Goal: Communication & Community: Share content

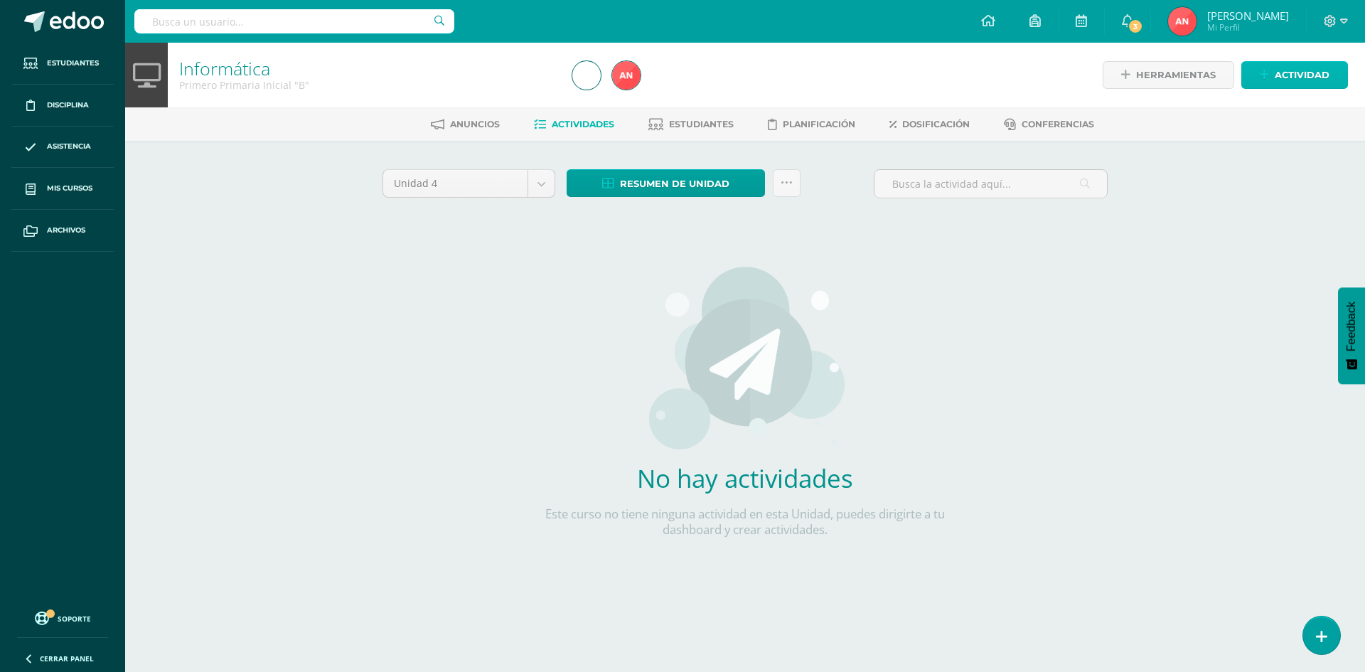
click at [1283, 78] on span "Actividad" at bounding box center [1302, 75] width 55 height 26
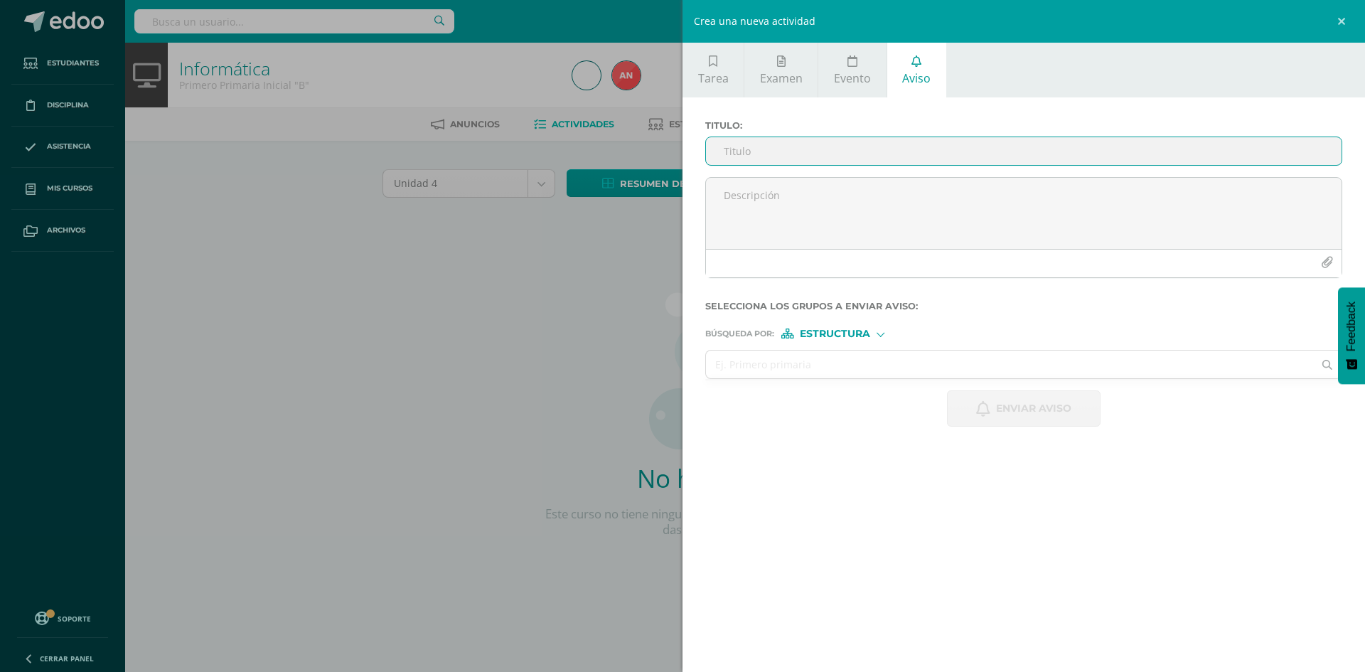
click at [806, 148] on input "Titulo :" at bounding box center [1024, 151] width 636 height 28
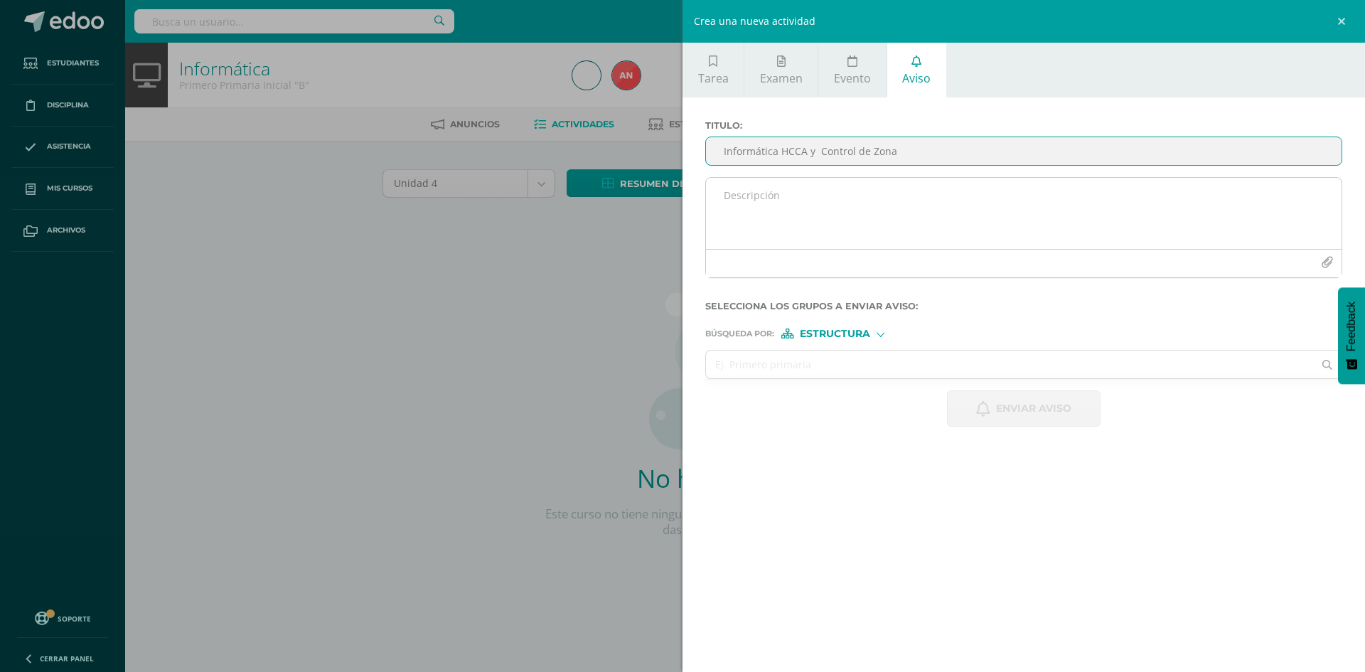
type input "Informática HCCA y Control de Zona"
click at [774, 205] on textarea at bounding box center [1024, 213] width 636 height 71
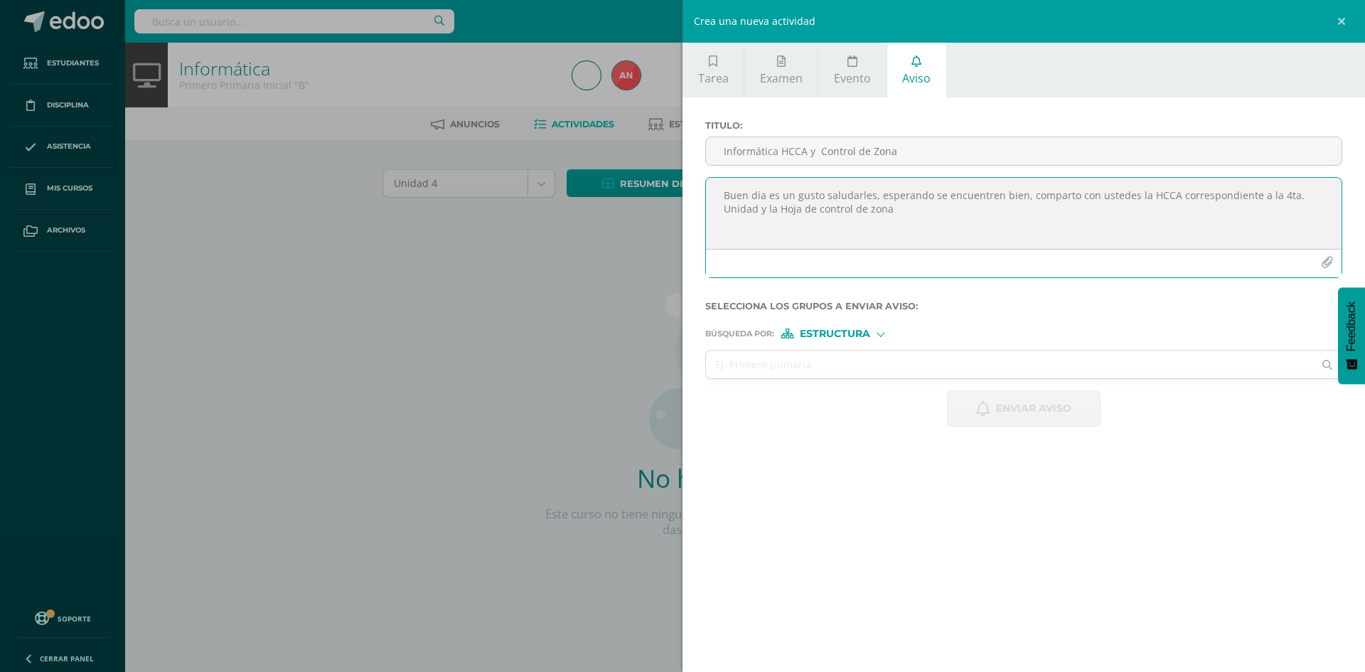
click at [1166, 193] on textarea "Buen día es un gusto saludarles, esperando se encuentren bien, comparto con ust…" at bounding box center [1024, 213] width 636 height 71
click at [1057, 205] on textarea "Buen día es un gusto saludarles, esperando se encuentren bien, comparto con ust…" at bounding box center [1024, 213] width 636 height 71
click at [791, 228] on textarea "Buen día es un gusto saludarles, esperando se encuentren bien, comparto con ust…" at bounding box center [1024, 213] width 636 height 71
type textarea "Buen día es un gusto saludarles, esperando se encuentren bien, comparto con ust…"
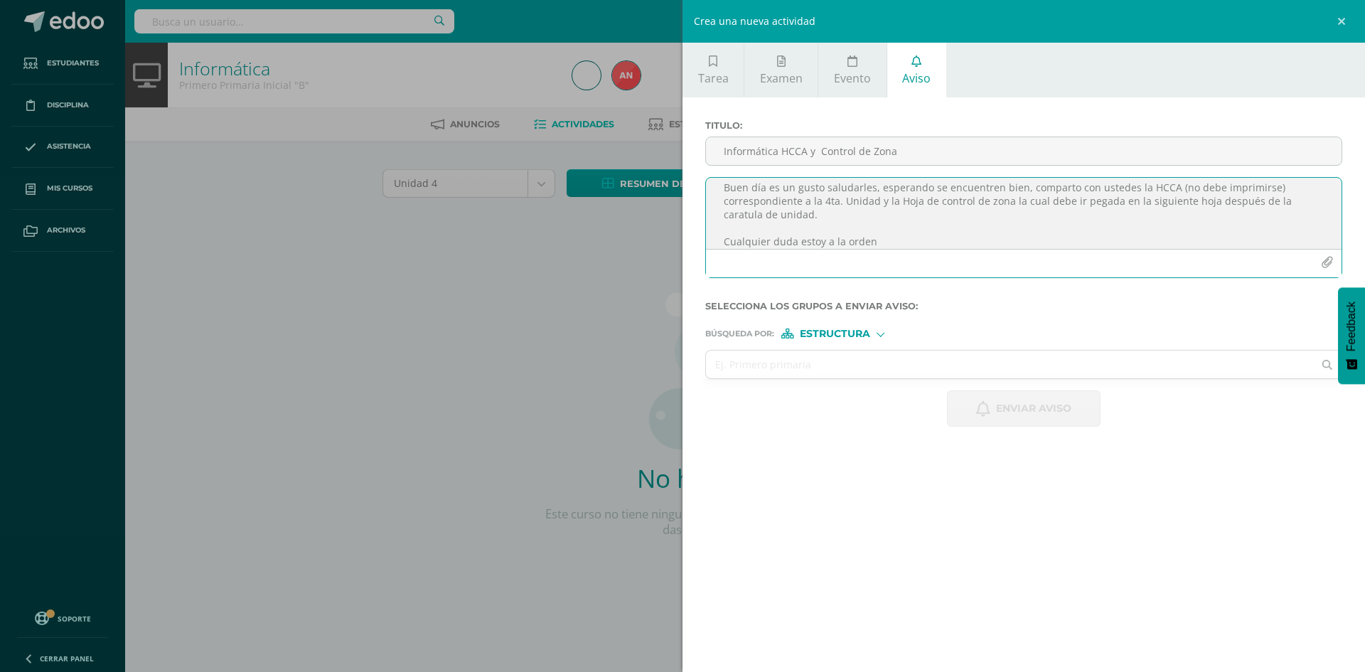
click at [1325, 260] on icon "button" at bounding box center [1327, 263] width 12 height 12
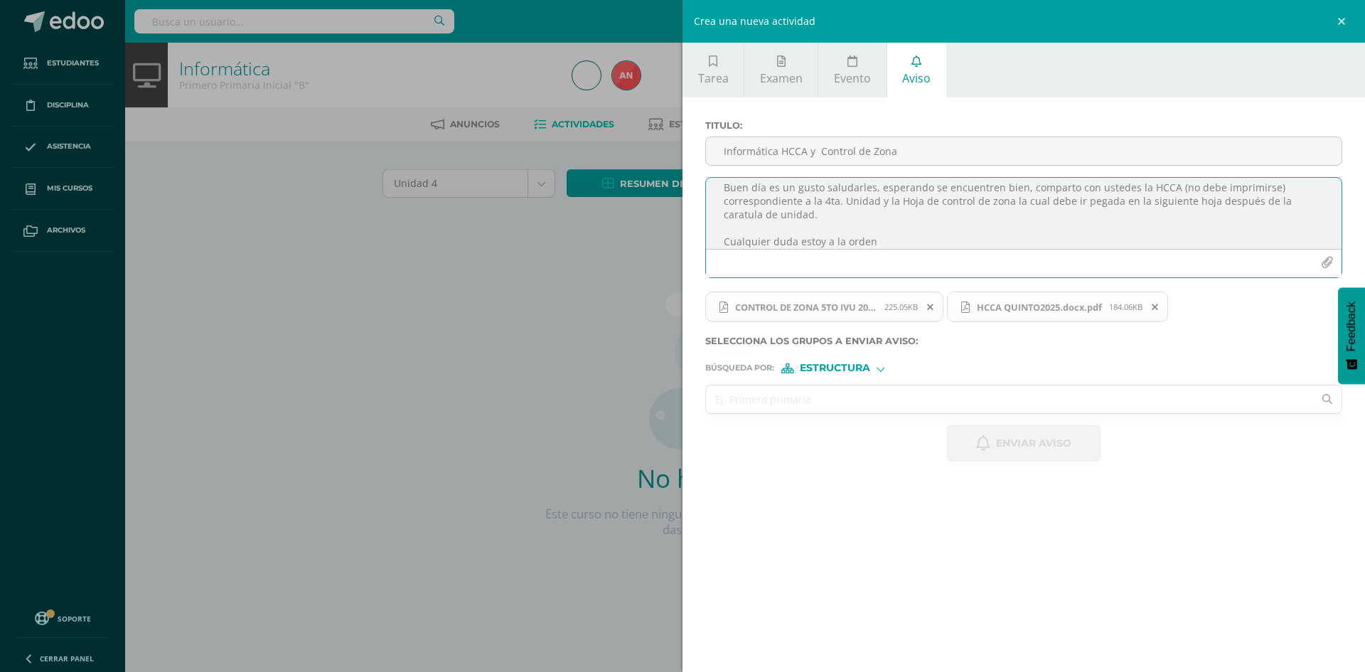
click at [805, 400] on input "text" at bounding box center [1009, 399] width 607 height 28
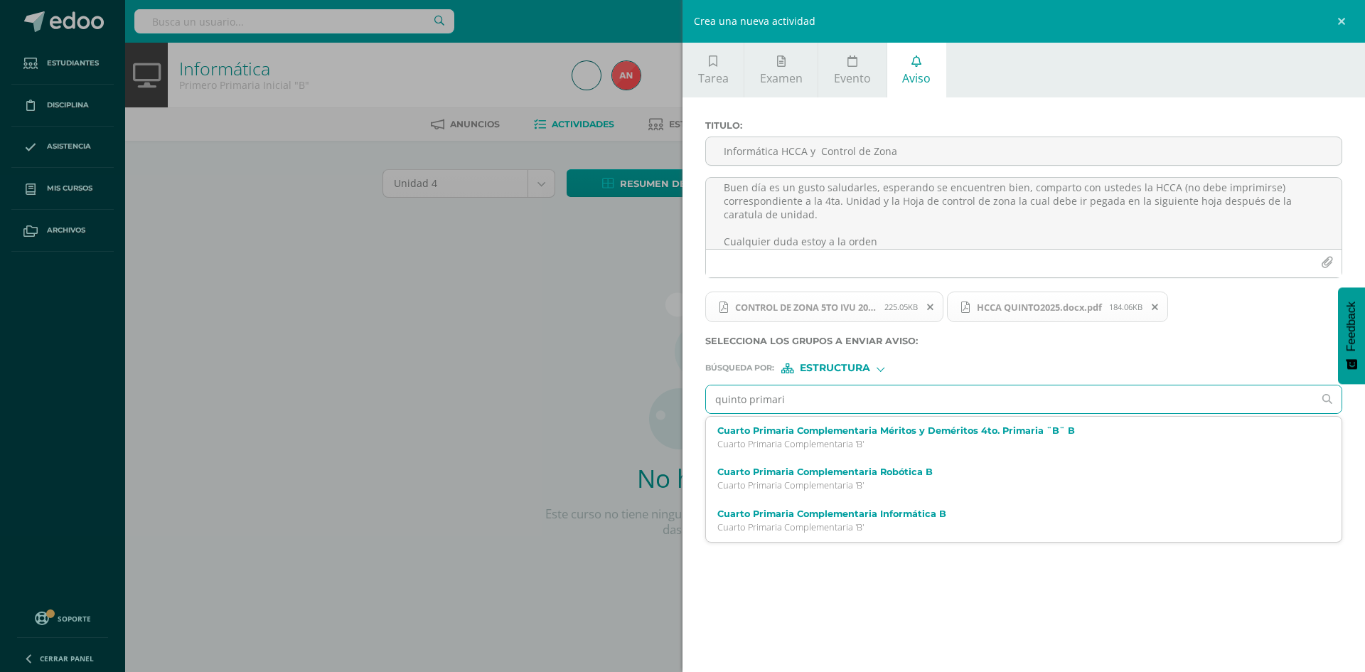
type input "quinto primaria"
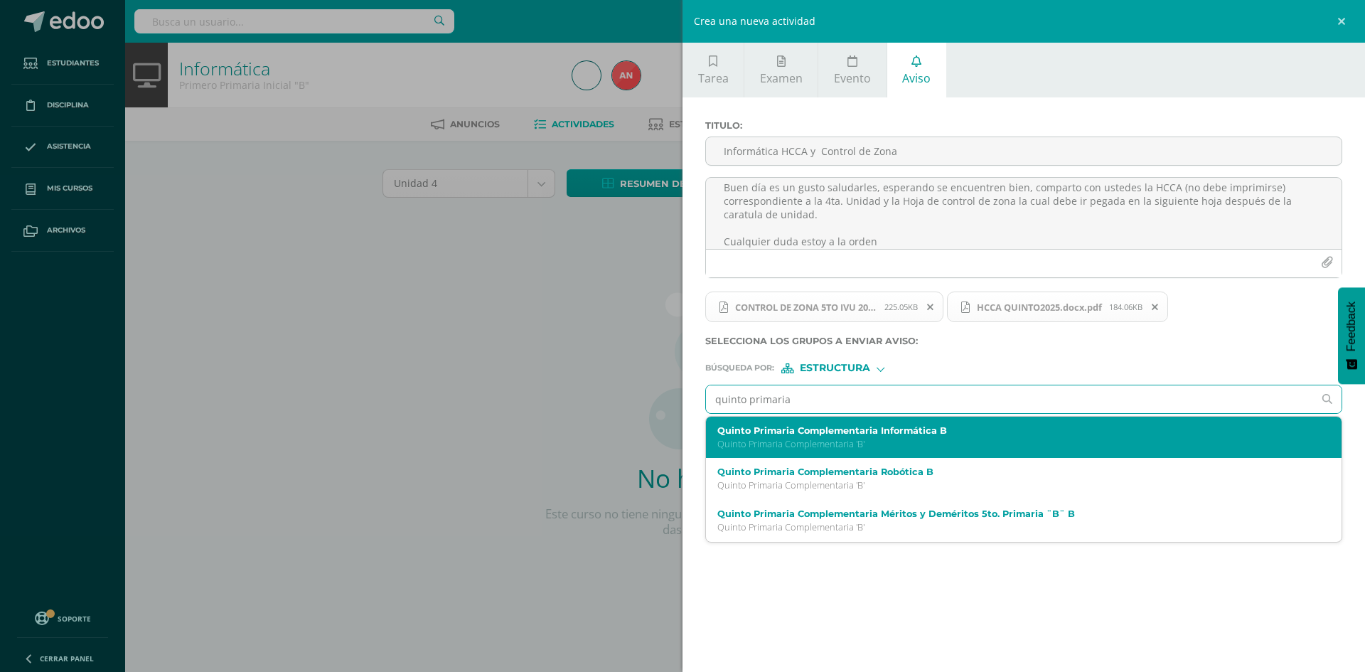
click at [868, 442] on p "Quinto Primaria Complementaria 'B'" at bounding box center [1009, 444] width 585 height 12
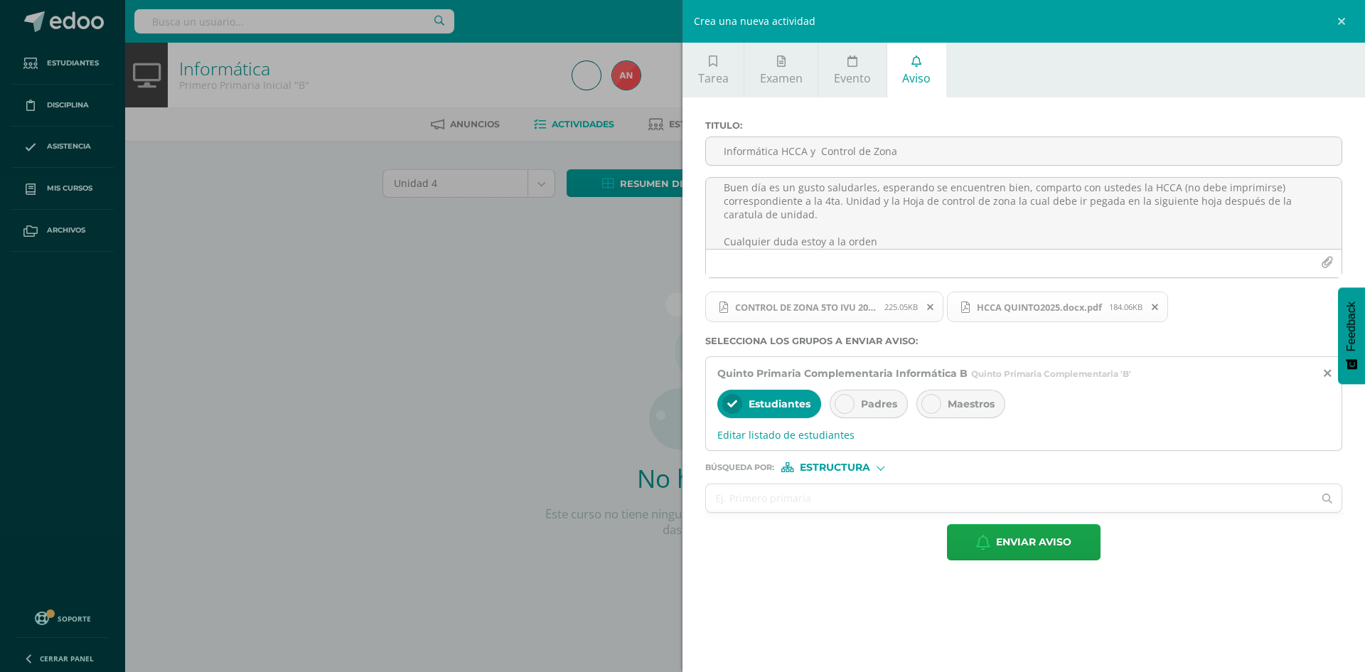
click at [873, 410] on div "Padres" at bounding box center [869, 404] width 78 height 28
click at [1008, 540] on span "Enviar aviso" at bounding box center [1033, 542] width 75 height 35
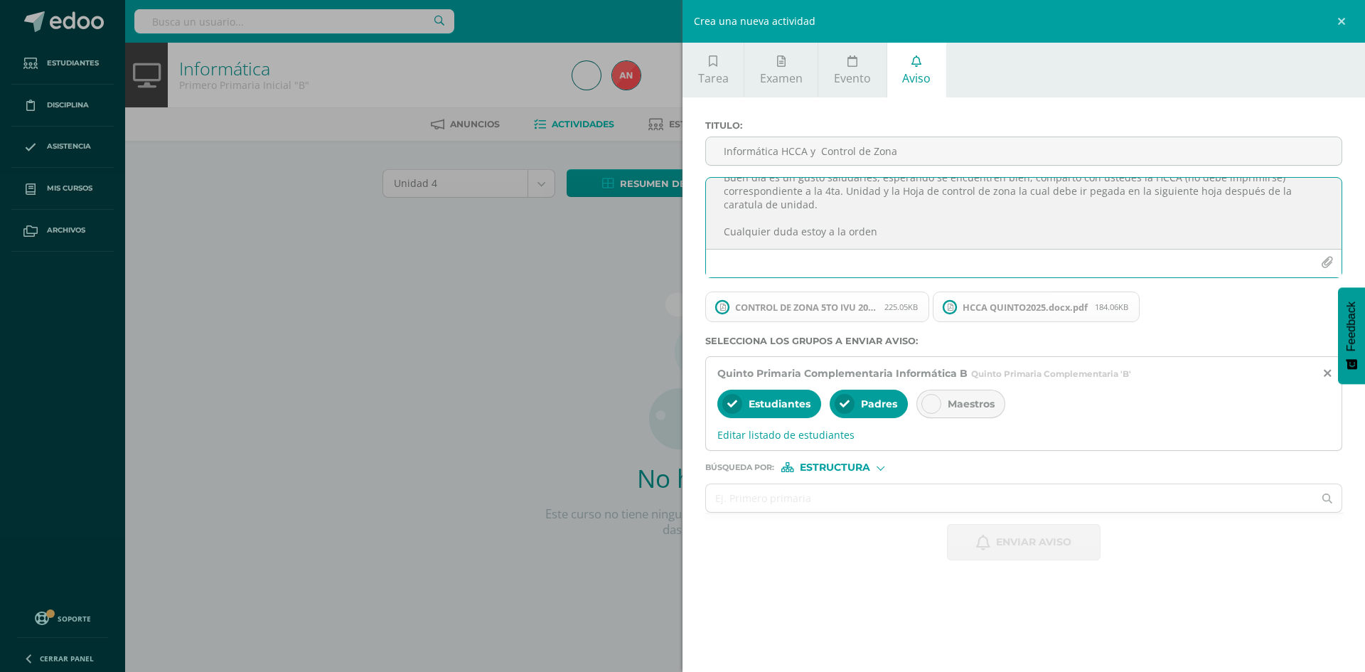
scroll to position [0, 0]
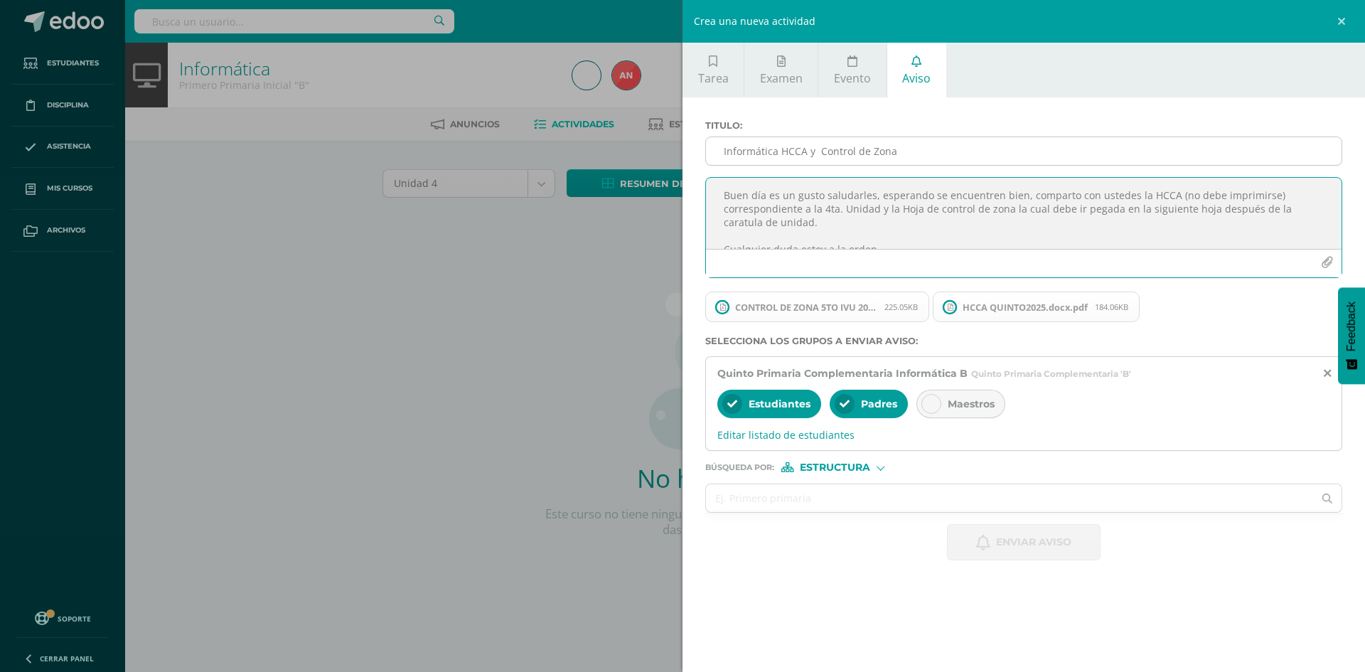
drag, startPoint x: 892, startPoint y: 248, endPoint x: 720, endPoint y: 166, distance: 191.5
click at [720, 166] on div "Titulo : Informática HCCA y Control de Zona Buen día es un gusto saludarles, es…" at bounding box center [1024, 204] width 648 height 169
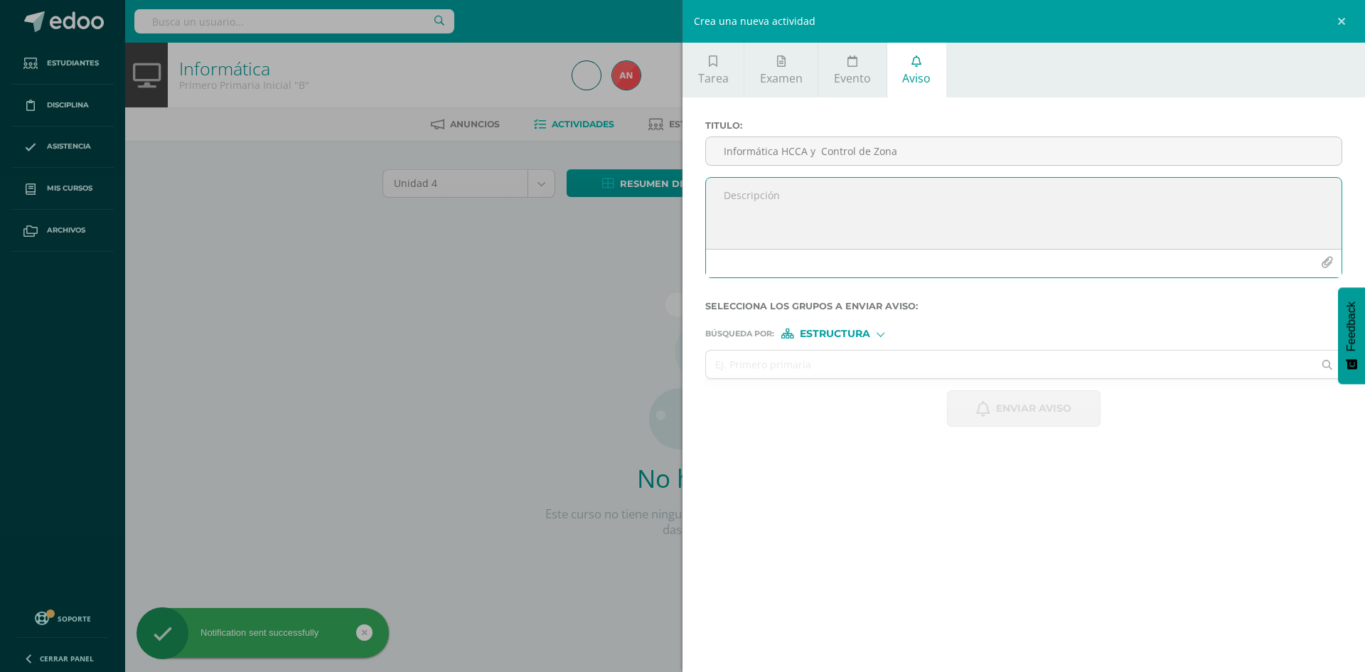
paste textarea "Buen día es un gusto saludarles, esperando se encuentren bien, comparto con ust…"
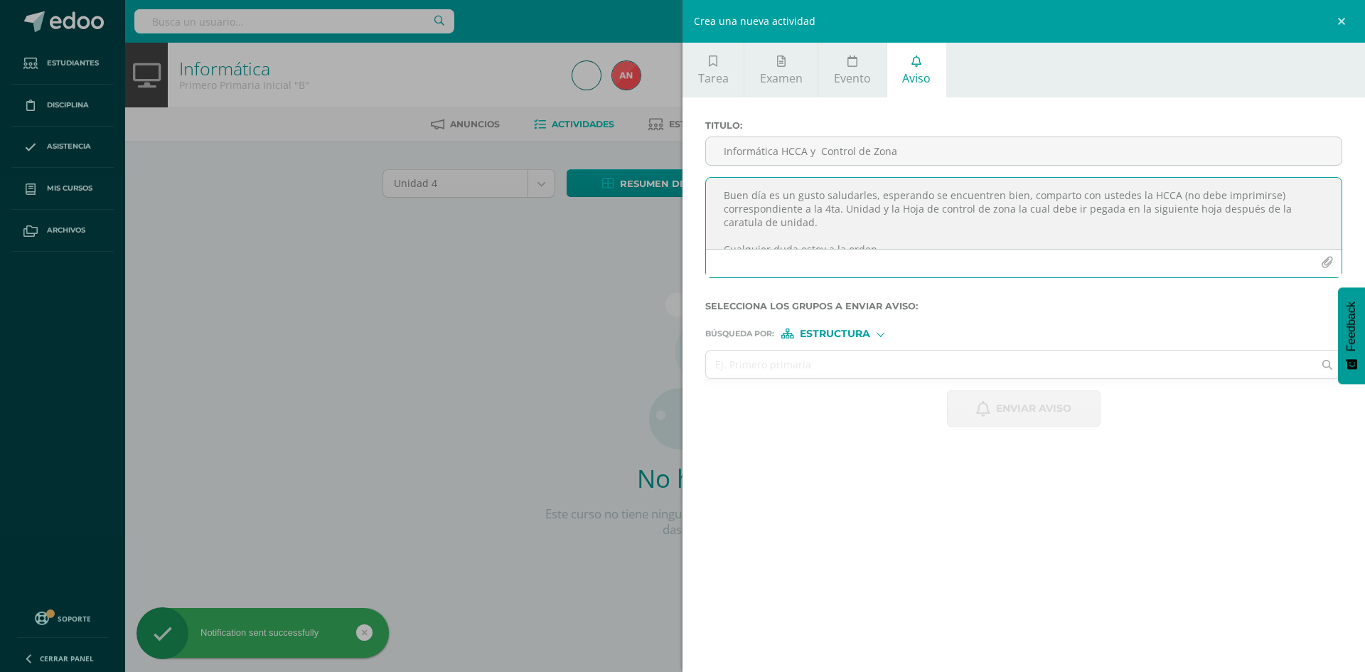
scroll to position [8, 0]
type textarea "Buen día es un gusto saludarles, esperando se encuentren bien, comparto con ust…"
click at [793, 154] on input "Informática HCCA y Control de Zona" at bounding box center [1024, 151] width 636 height 28
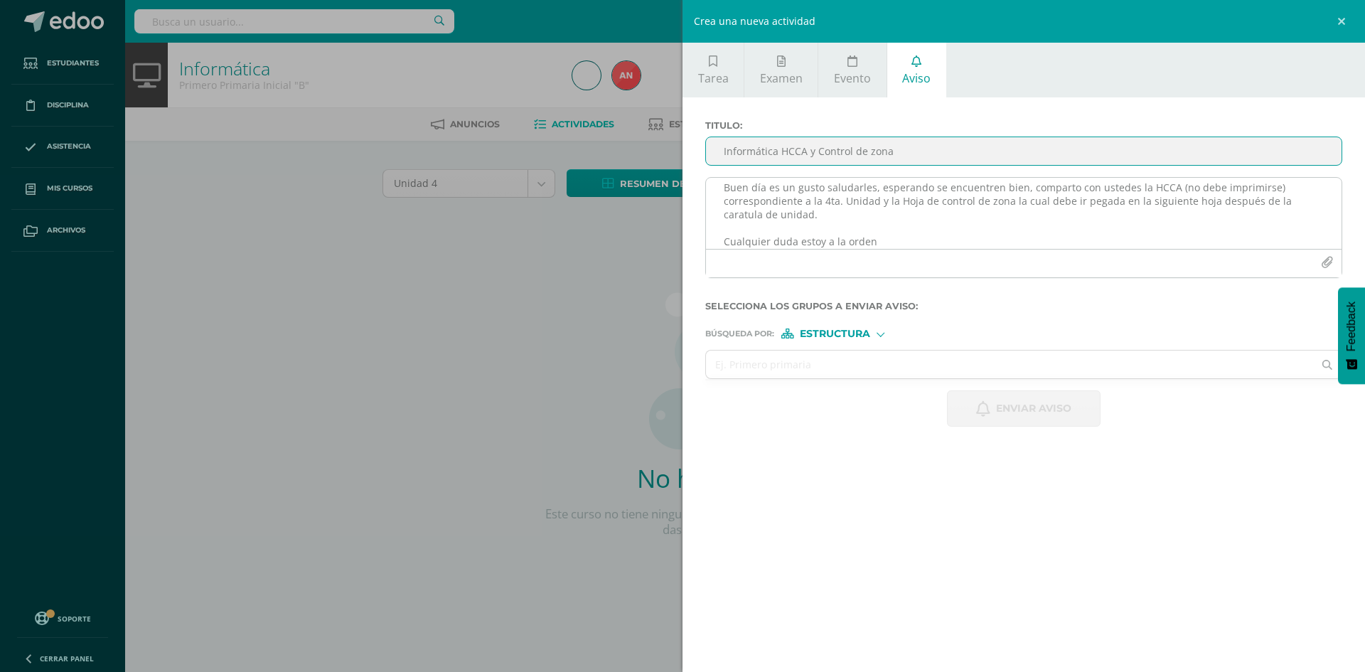
type input "Informática HCCA y Control de zona"
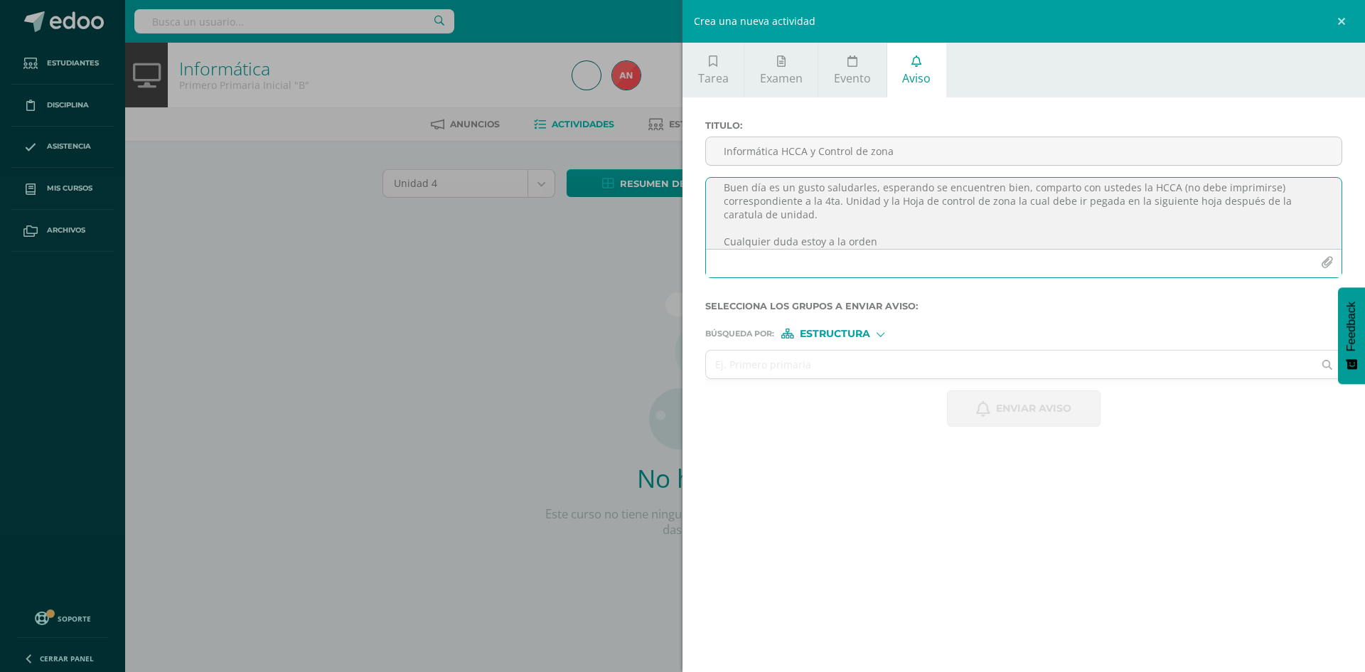
click at [1321, 264] on icon "button" at bounding box center [1327, 263] width 12 height 12
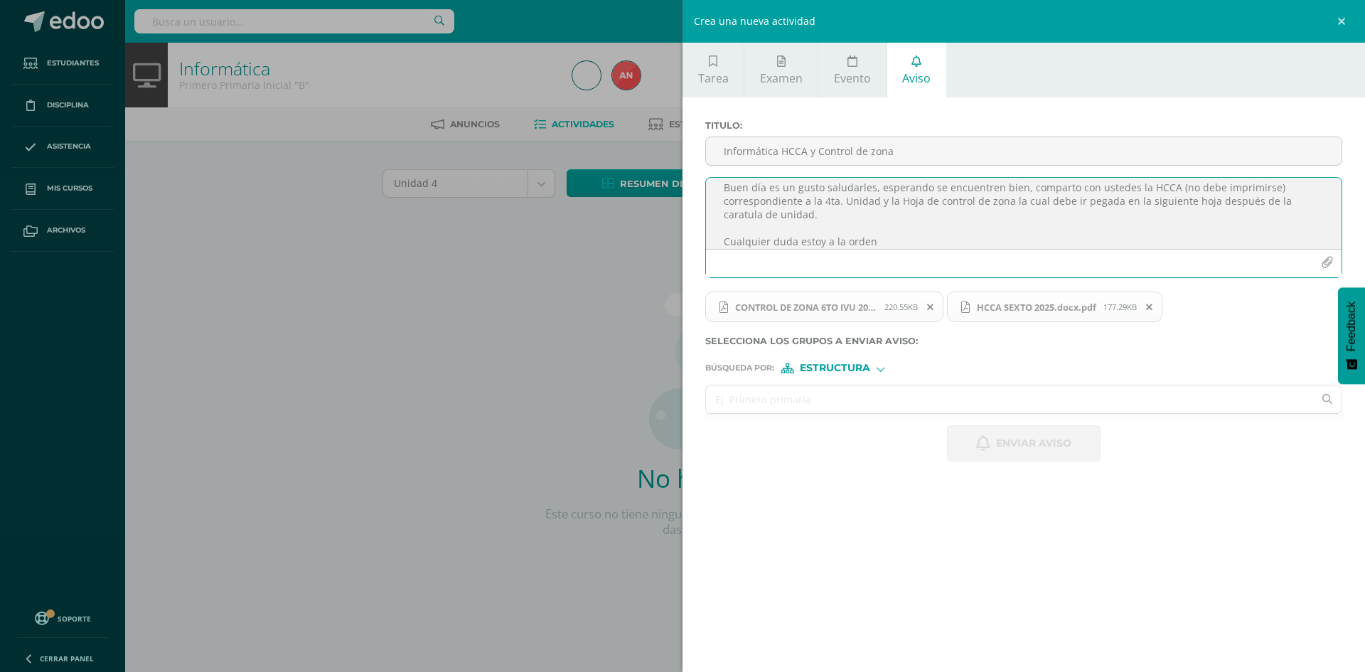
click at [835, 395] on input "text" at bounding box center [1009, 399] width 607 height 28
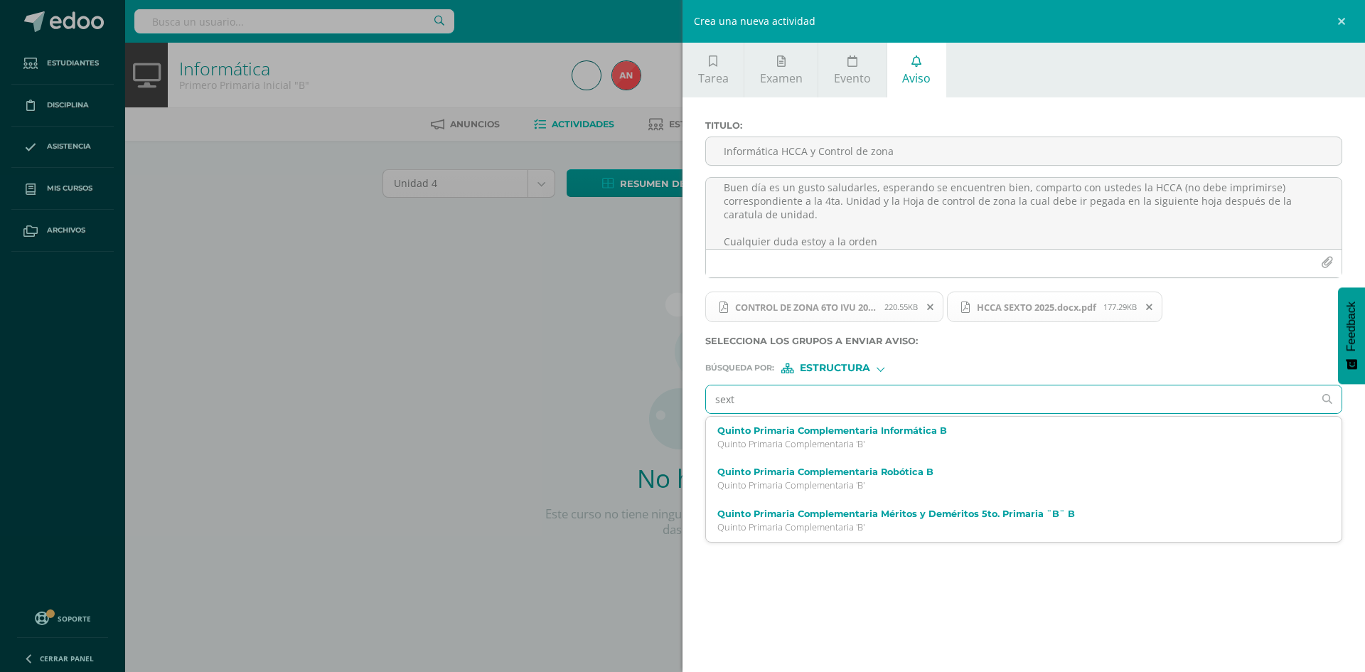
type input "sexto"
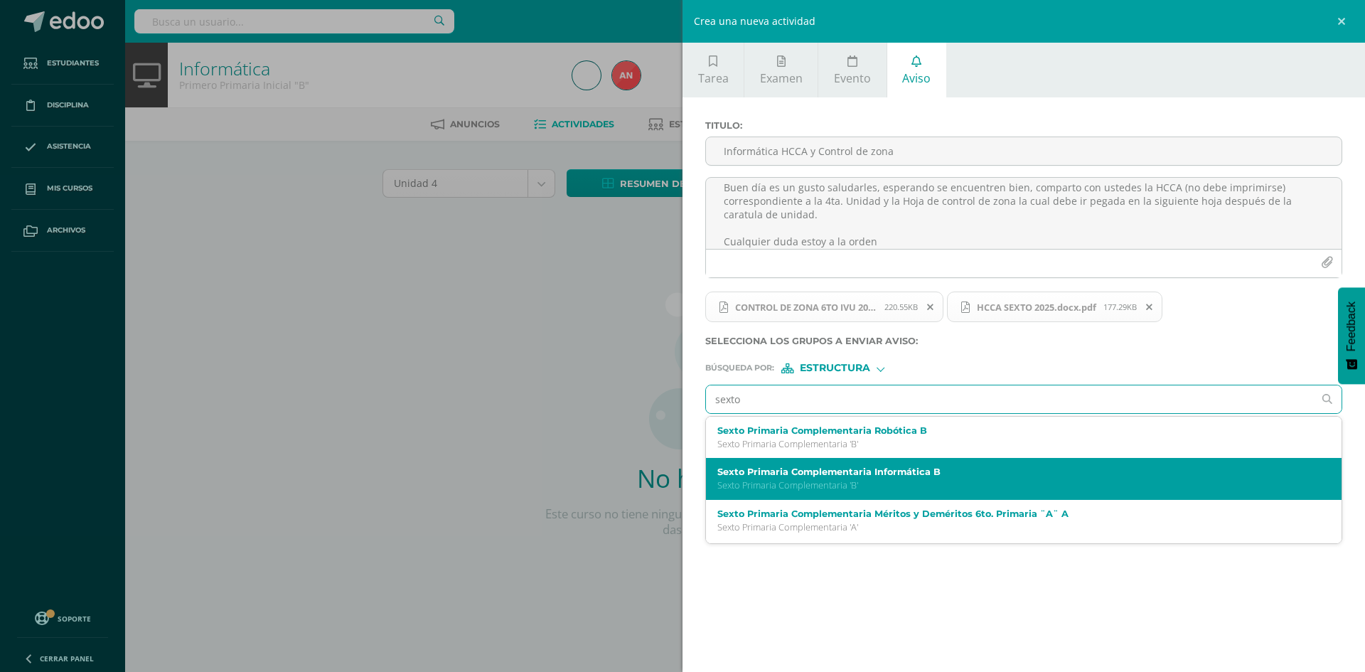
click at [828, 483] on p "Sexto Primaria Complementaria 'B'" at bounding box center [1009, 485] width 585 height 12
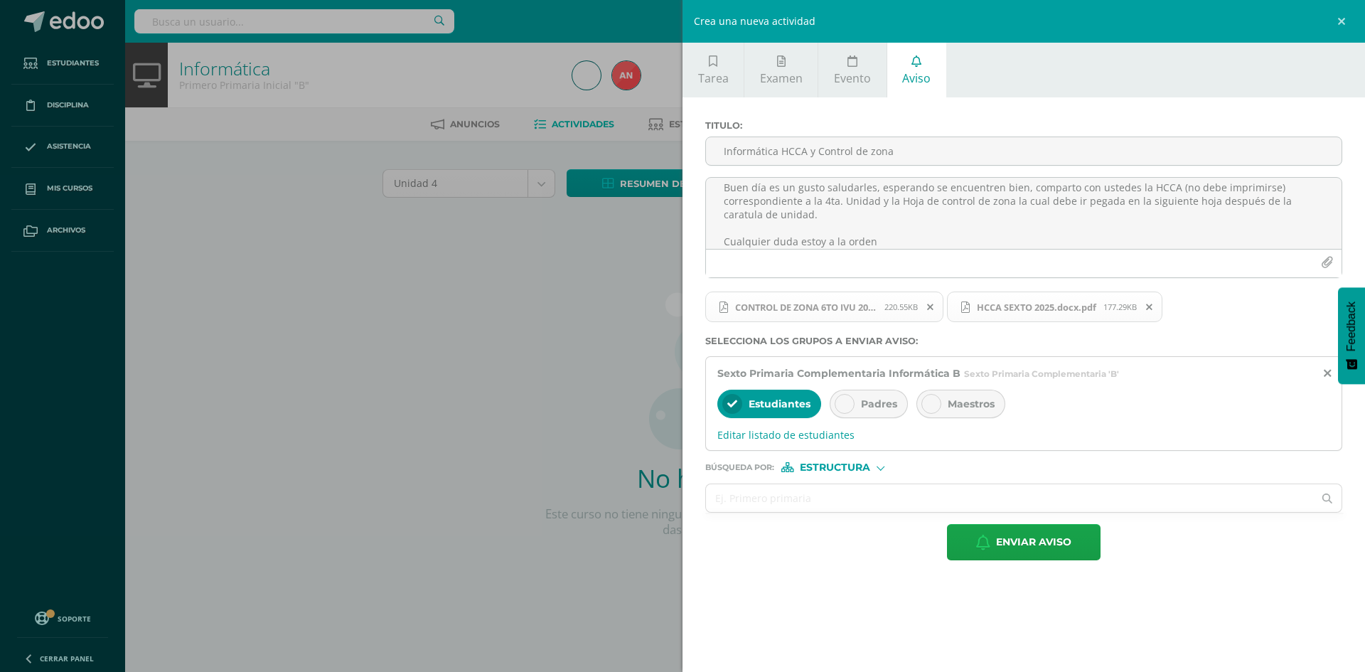
click at [885, 401] on span "Padres" at bounding box center [879, 403] width 36 height 13
click at [1021, 548] on span "Enviar aviso" at bounding box center [1033, 542] width 75 height 35
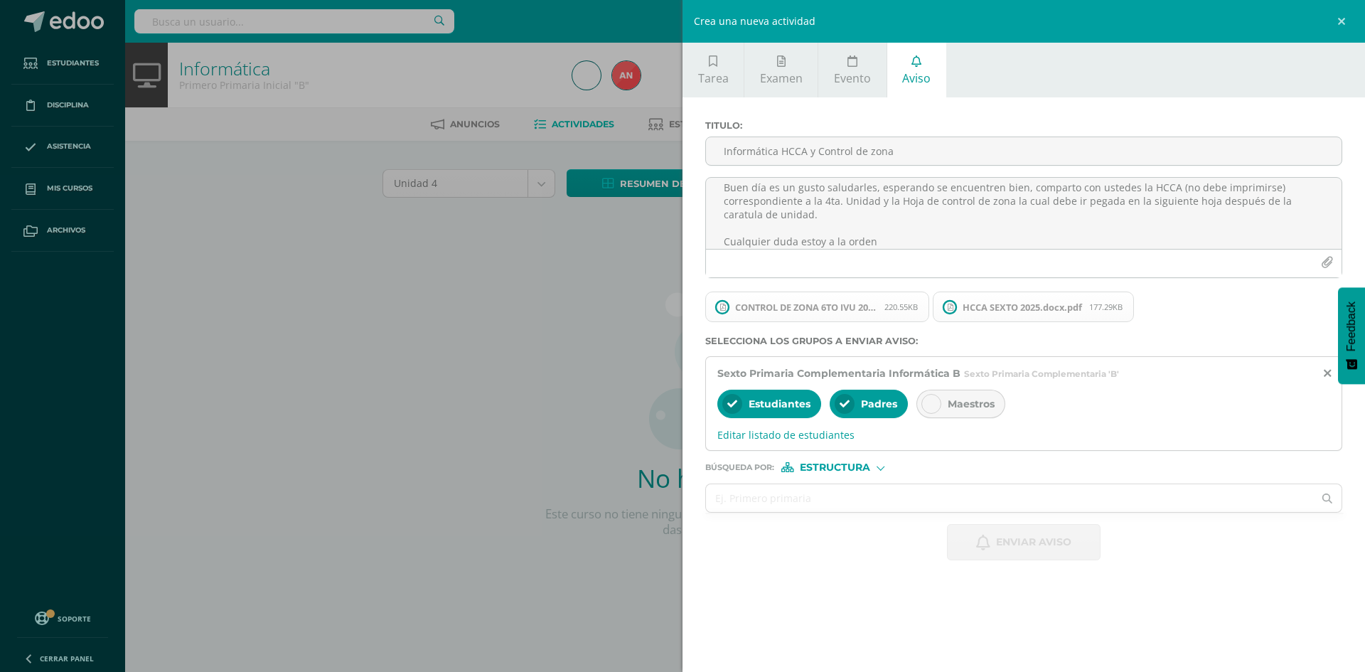
scroll to position [0, 0]
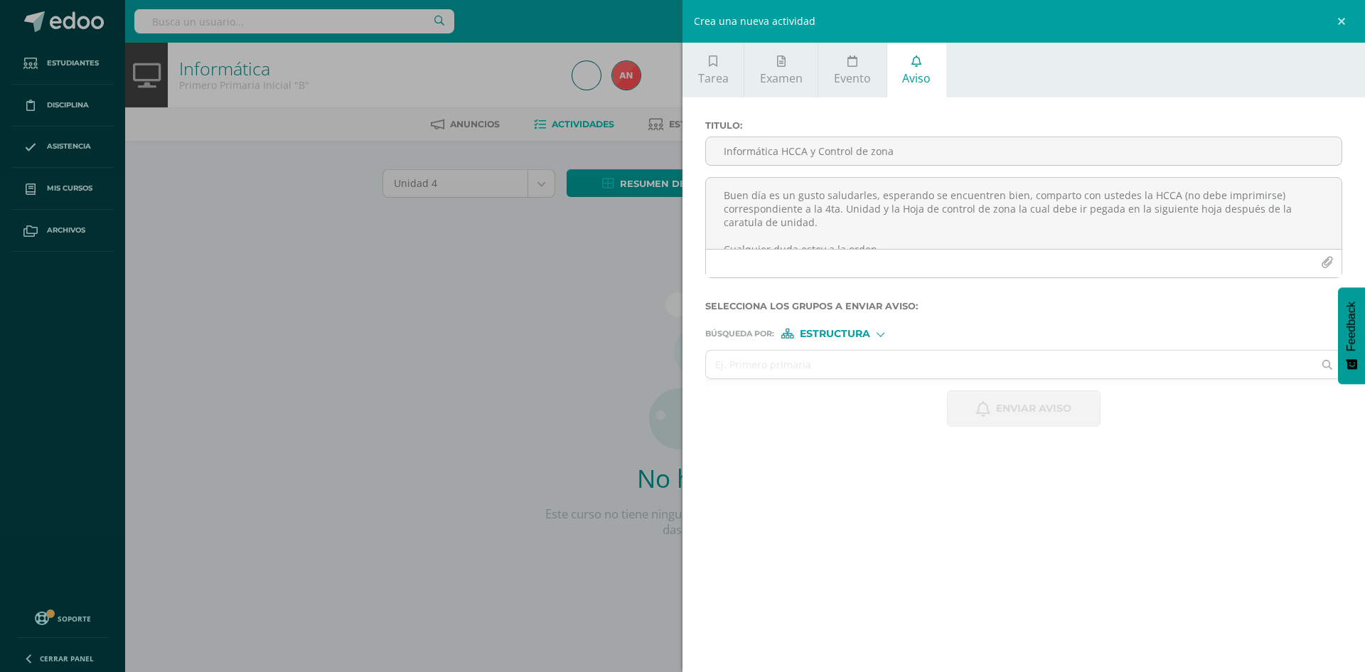
click at [493, 337] on div "Crea una nueva actividad Tarea Examen Evento Aviso Título: Guía #1 Valor: 15.0 …" at bounding box center [682, 336] width 1365 height 672
